Goal: Task Accomplishment & Management: Use online tool/utility

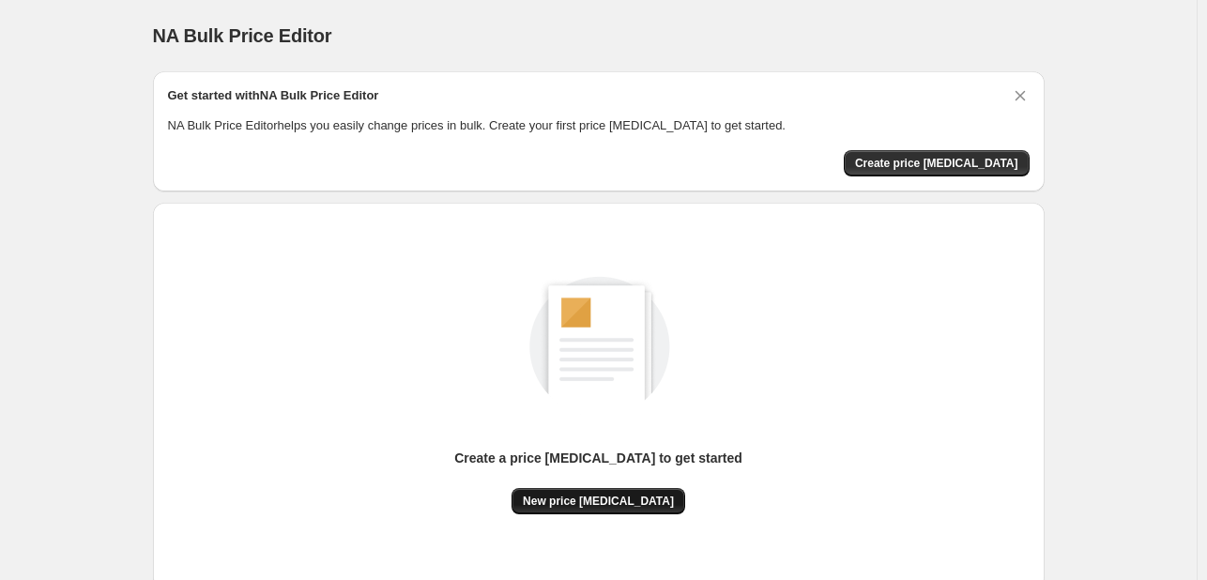
click at [589, 501] on span "New price [MEDICAL_DATA]" at bounding box center [598, 501] width 151 height 15
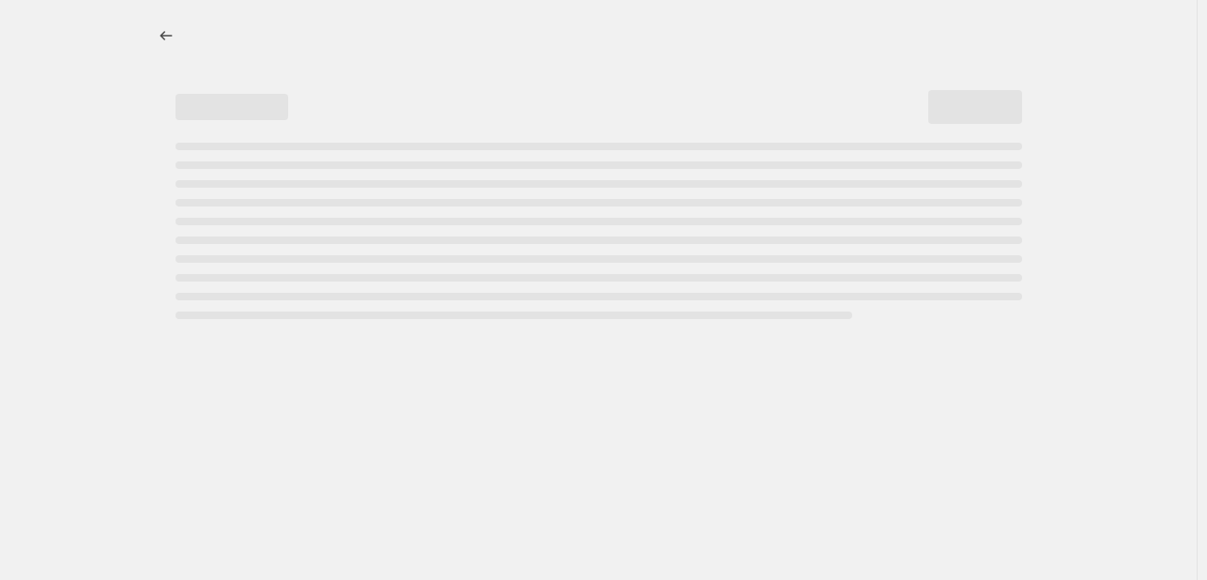
select select "percentage"
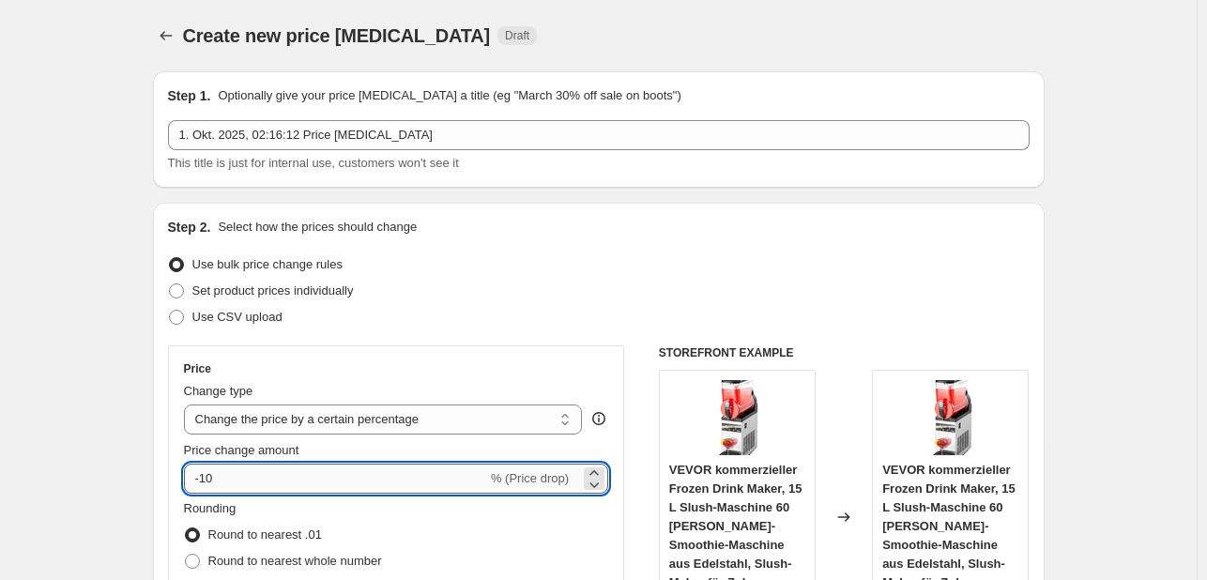
click at [248, 478] on input "-10" at bounding box center [335, 479] width 303 height 30
type input "-1"
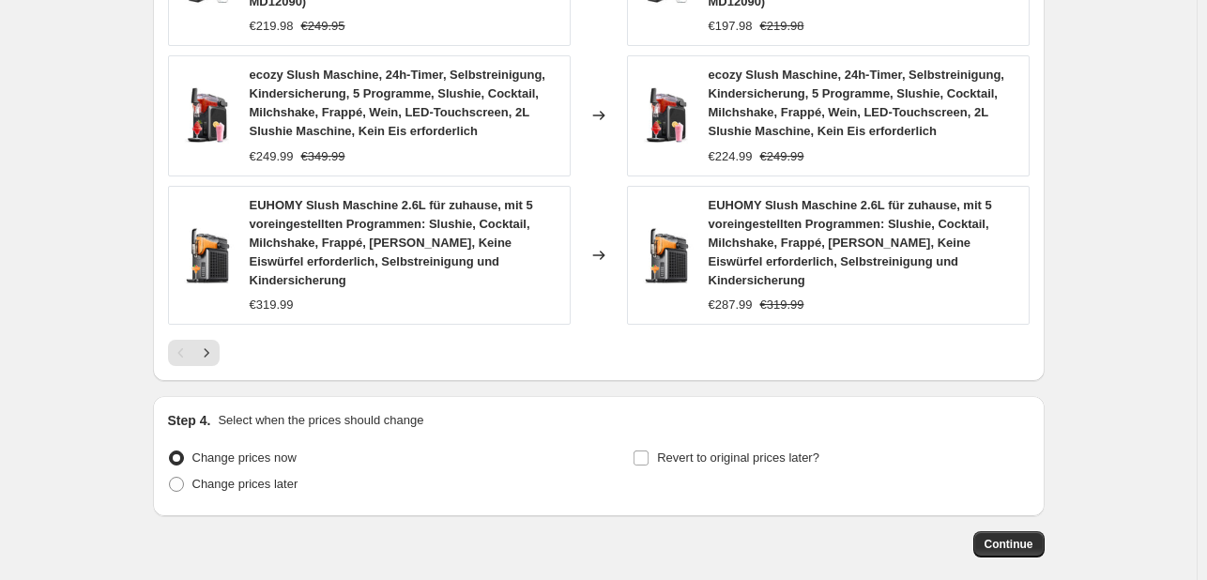
scroll to position [1513, 0]
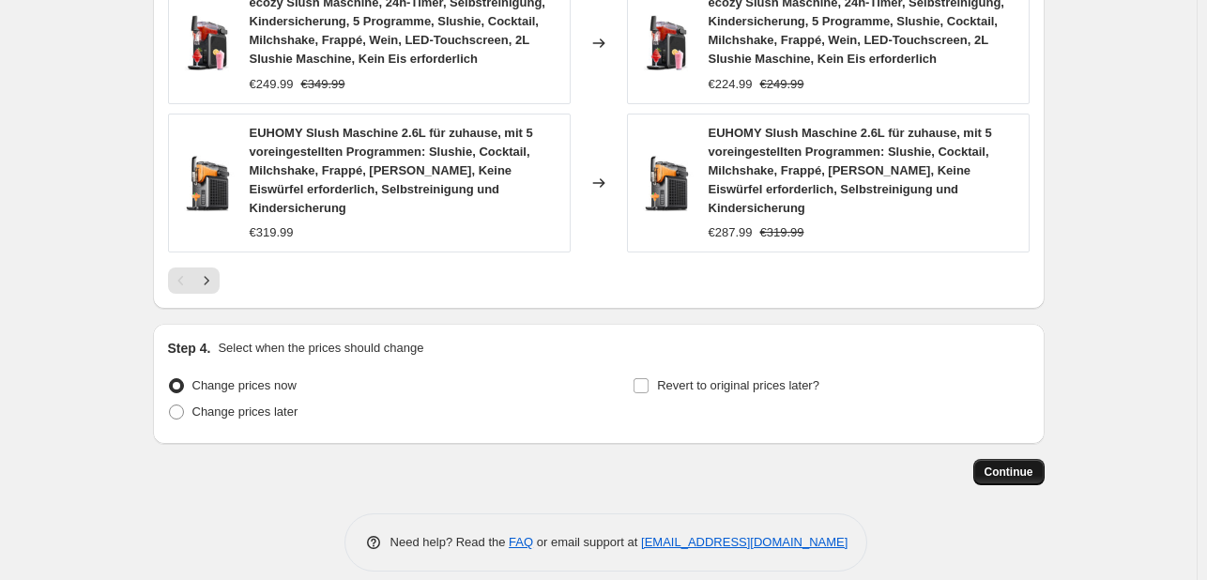
type input "-43"
click at [987, 459] on button "Continue" at bounding box center [1008, 472] width 71 height 26
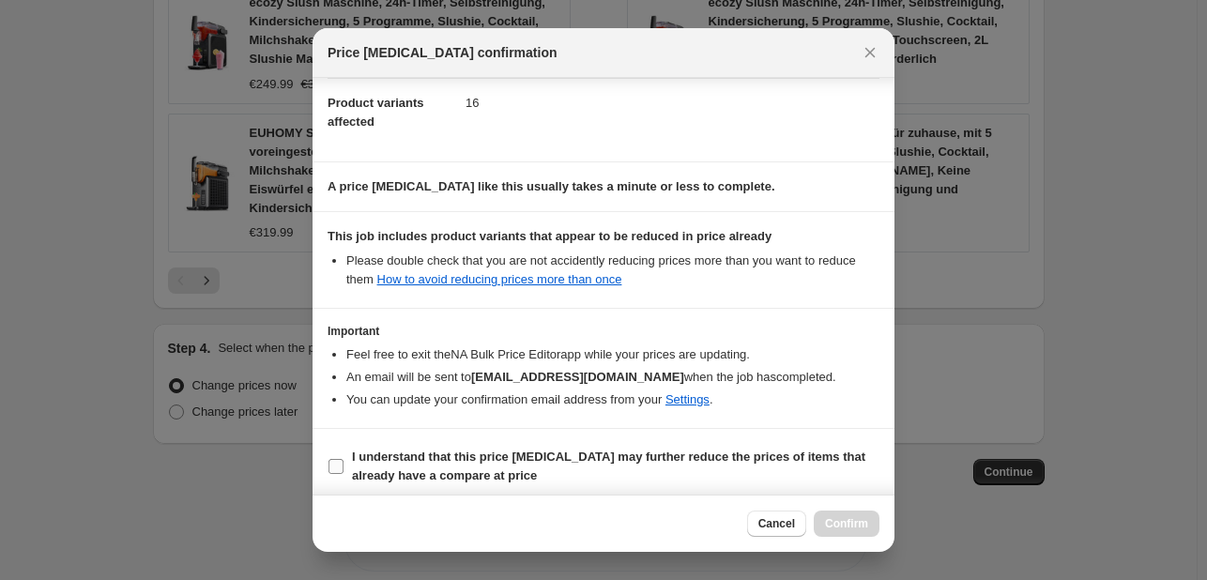
scroll to position [208, 0]
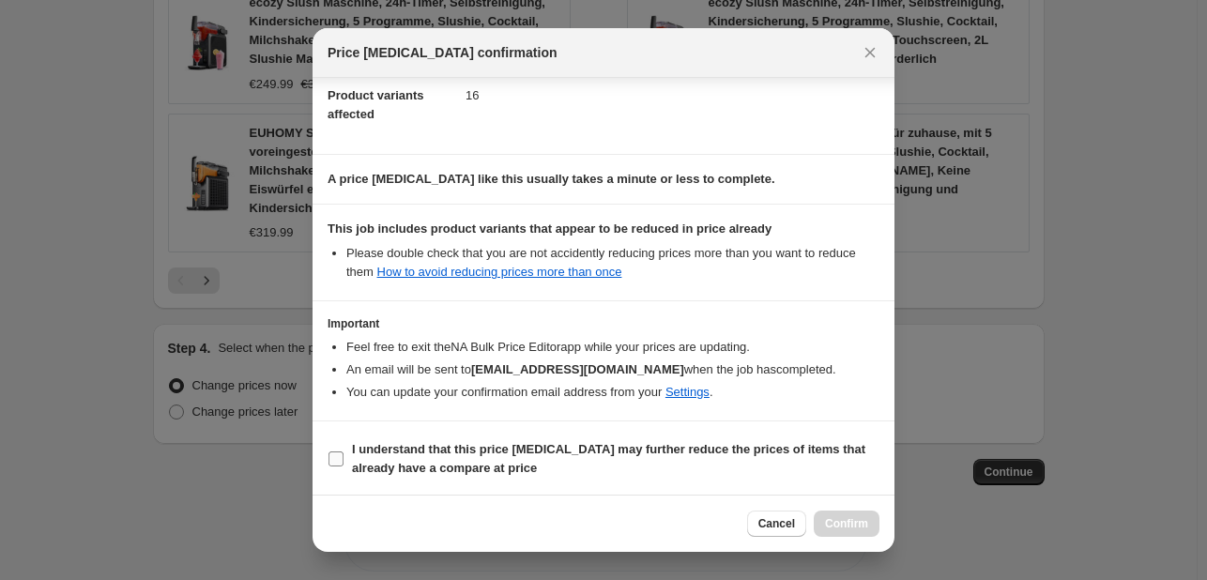
click at [463, 450] on b "I understand that this price change job may further reduce the prices of items …" at bounding box center [608, 458] width 513 height 33
click at [343, 451] on input "I understand that this price change job may further reduce the prices of items …" at bounding box center [335, 458] width 15 height 15
checkbox input "true"
click at [848, 524] on span "Confirm" at bounding box center [846, 523] width 43 height 15
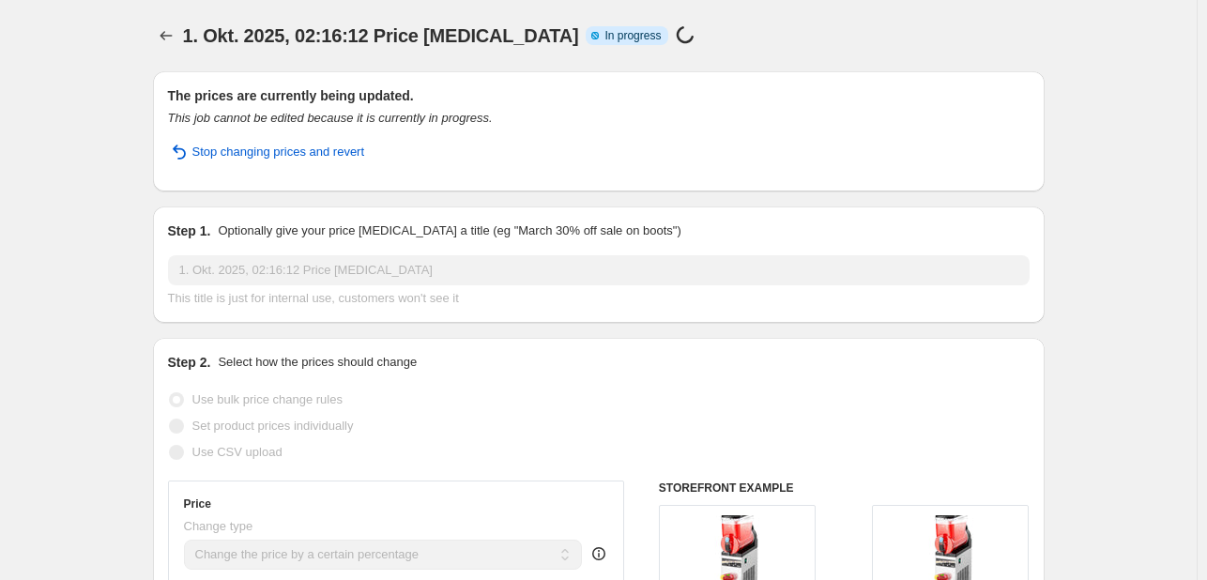
select select "percentage"
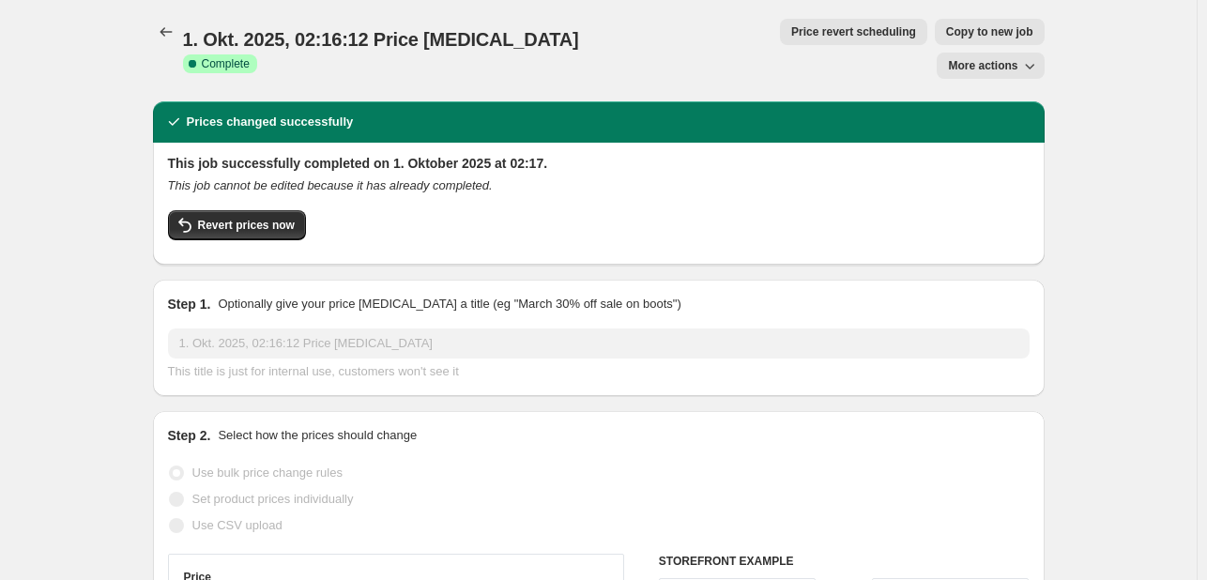
scroll to position [0, 0]
